Goal: Feedback & Contribution: Contribute content

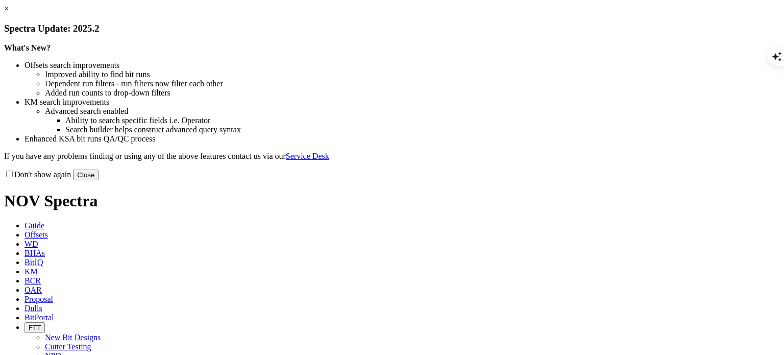
scroll to position [1133, 0]
click at [99, 180] on button "Close" at bounding box center [86, 174] width 26 height 11
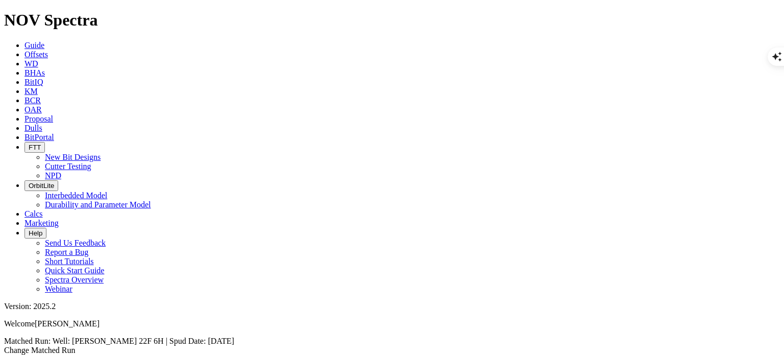
scroll to position [0, 0]
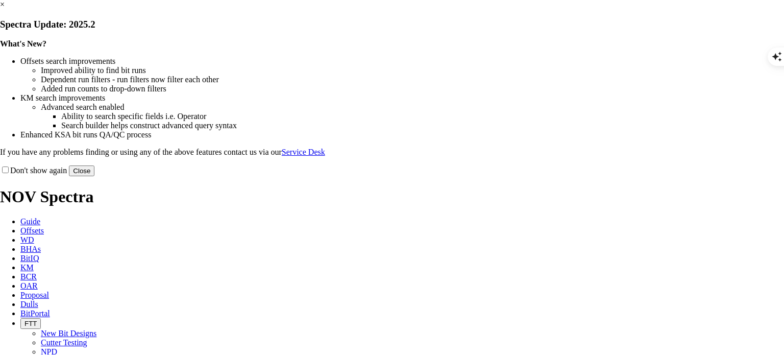
scroll to position [1133, 0]
click at [94, 176] on button "Close" at bounding box center [82, 170] width 26 height 11
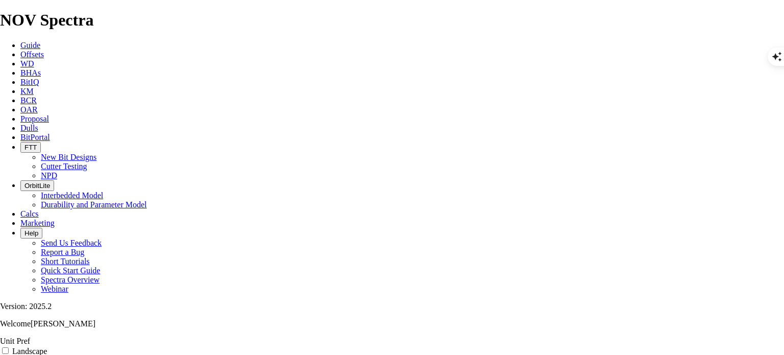
scroll to position [0, 0]
type textarea "[PERSON_NAME]"
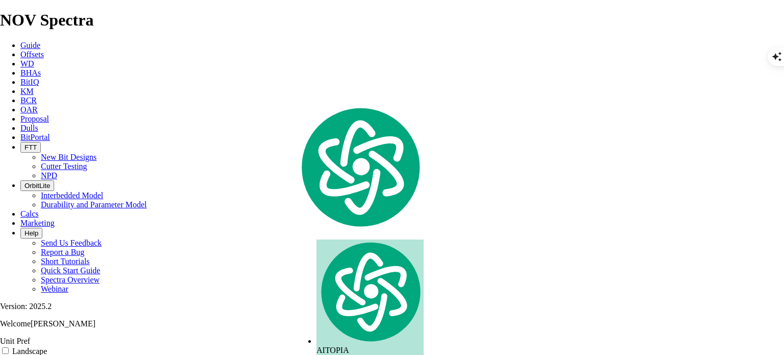
copy div "[PERSON_NAME] 22F 6H"
click at [44, 50] on span "Offsets" at bounding box center [31, 54] width 23 height 9
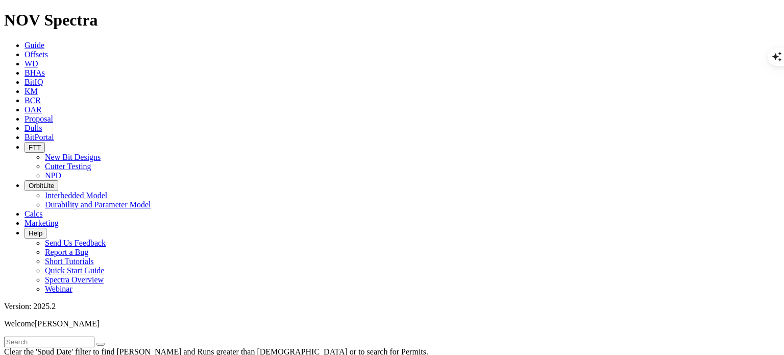
click at [94, 336] on input "text" at bounding box center [49, 341] width 90 height 11
type input "[PERSON_NAME] 22F 6H"
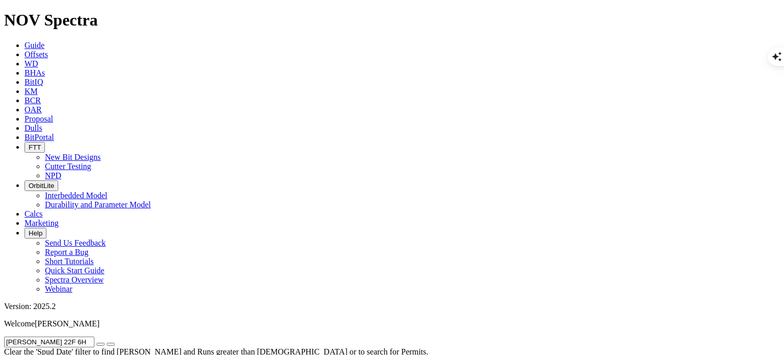
checkbox input "true"
radio input "true"
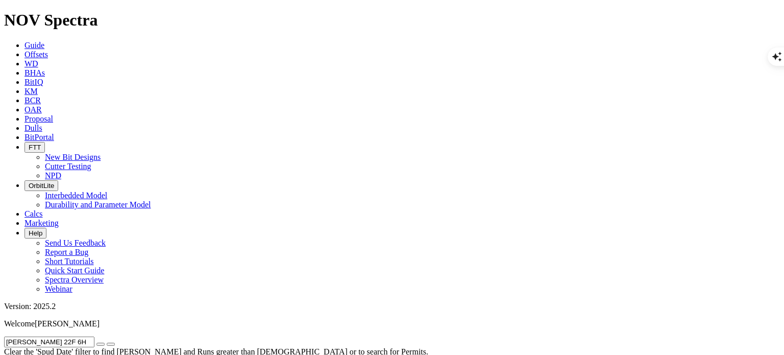
radio input "false"
radio input "true"
radio input "false"
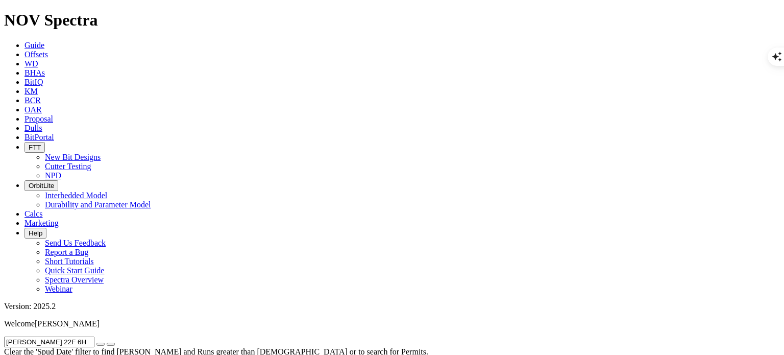
type input "5"
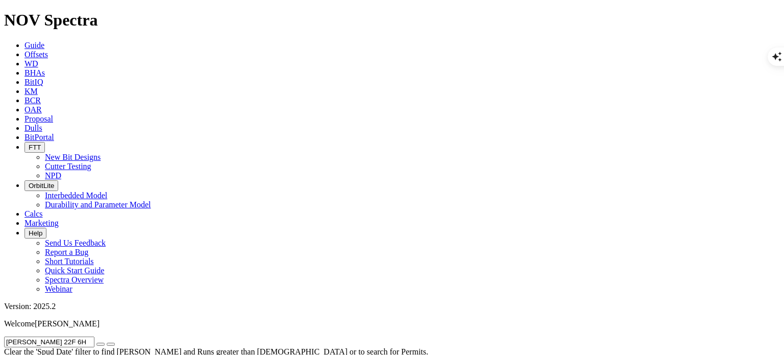
scroll to position [356, 0]
select select "12.25"
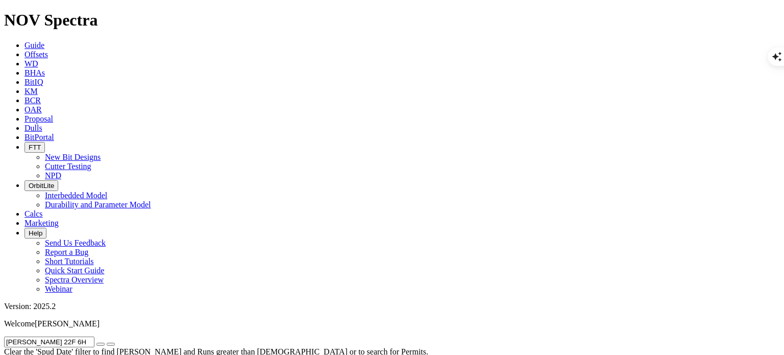
checkbox input "false"
select select "? number:12.25 ?"
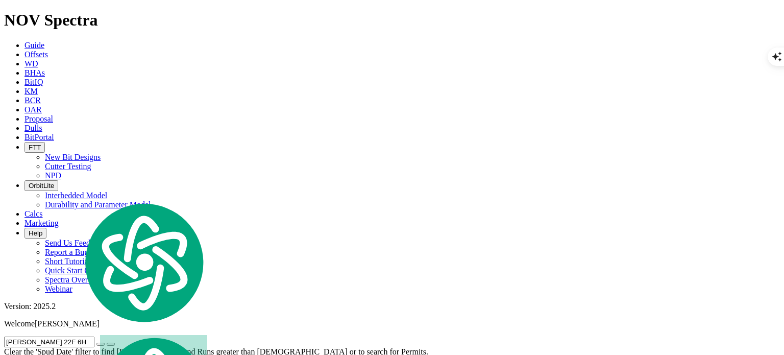
type input "5"
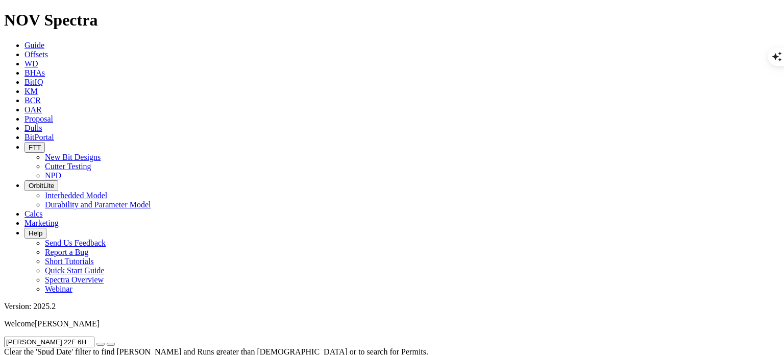
scroll to position [407, 0]
click at [91, 336] on input "[PERSON_NAME] 22F 6H" at bounding box center [49, 341] width 90 height 11
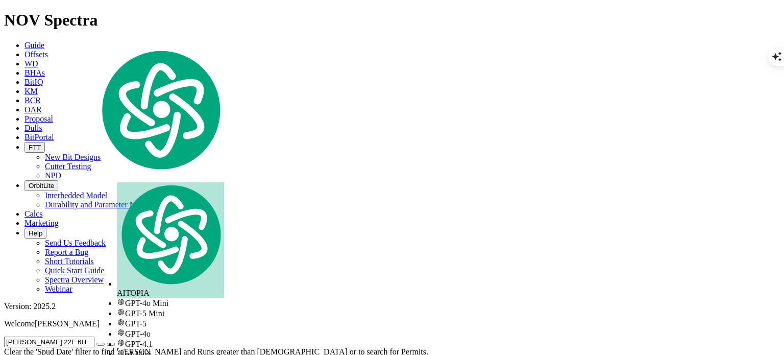
click at [91, 336] on input "[PERSON_NAME] 22F 6H" at bounding box center [49, 341] width 90 height 11
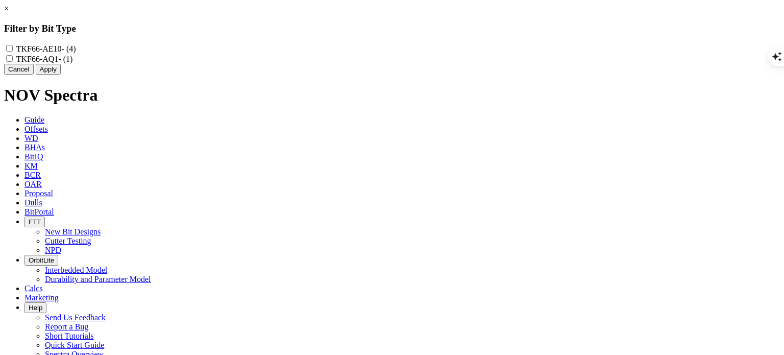
click at [13, 47] on input "TKF66-AE10 - (4)" at bounding box center [9, 48] width 7 height 7
checkbox input "true"
click at [61, 75] on button "Apply" at bounding box center [48, 69] width 25 height 11
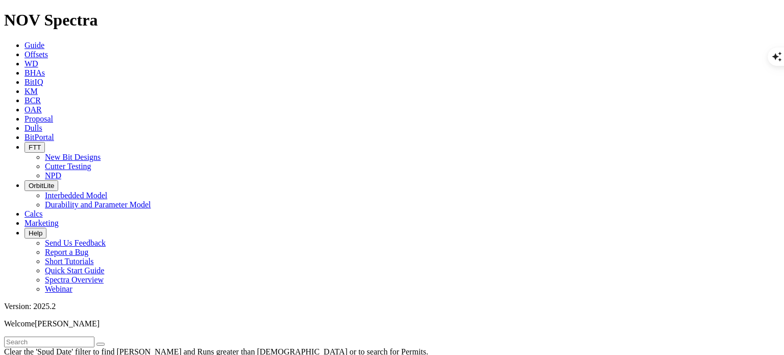
scroll to position [127, 0]
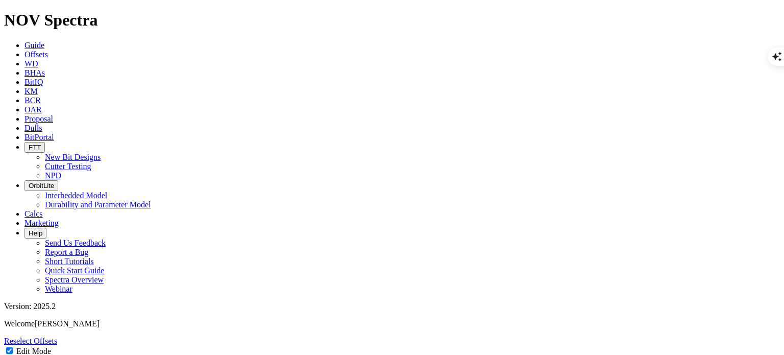
select select "New Bit Design"
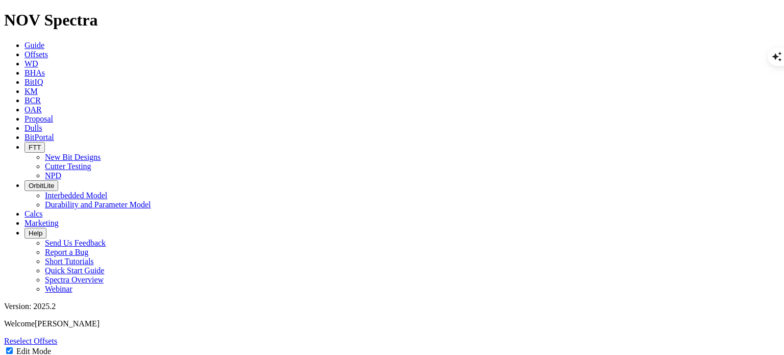
type input "1"
type input "Eagle Eye"
type input "1"
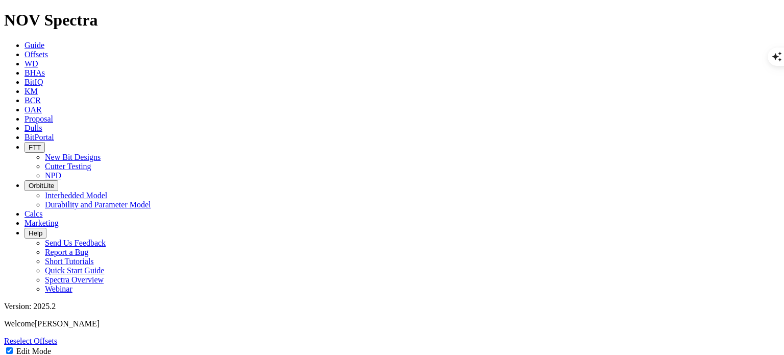
type textarea "No test due to rig pumps issues"
type textarea "Great dull all the TSPs are still visible"
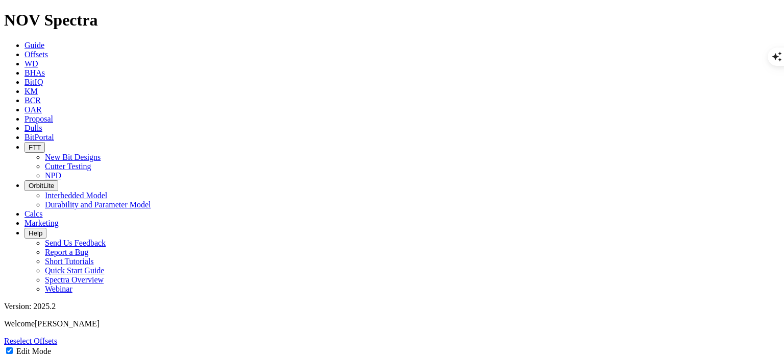
type textarea "Test 12.25" Eagle Eye on the AE10 bit frame"
